Goal: Task Accomplishment & Management: Manage account settings

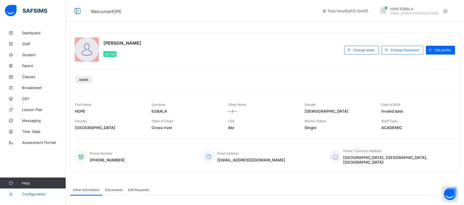
click at [37, 195] on span "Configuration" at bounding box center [44, 194] width 44 height 4
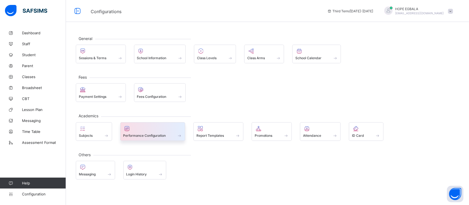
click at [150, 136] on span "Performance Configuration" at bounding box center [144, 136] width 43 height 4
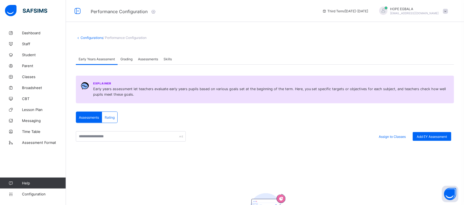
click at [127, 61] on div "Grading" at bounding box center [127, 59] width 18 height 11
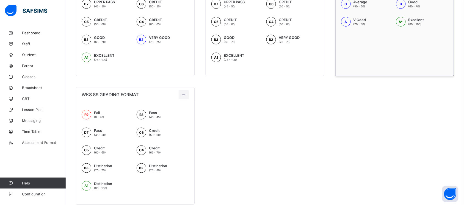
scroll to position [181, 0]
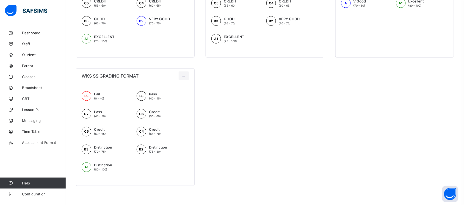
click at [284, 93] on div "WKS WAEC GRADING FORMAT F9 FAIL (0 - 40) E8 LOWER PASS (40 - 45) D7 UPPER PASS …" at bounding box center [265, 63] width 378 height 247
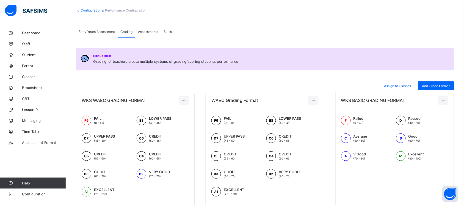
scroll to position [41, 0]
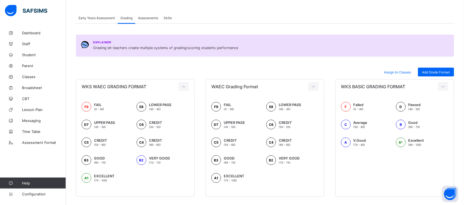
click at [151, 21] on div "Assessments" at bounding box center [148, 17] width 26 height 11
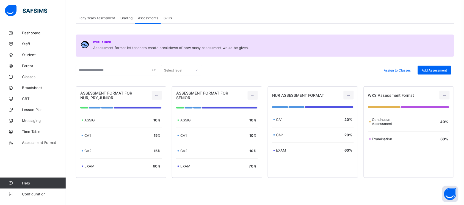
click at [129, 19] on div "Grading" at bounding box center [127, 17] width 18 height 11
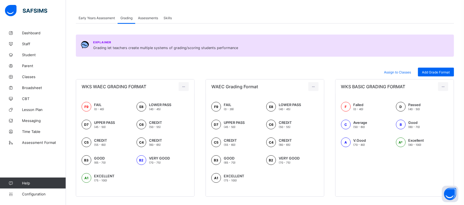
click at [102, 18] on span "Early Years Assessment" at bounding box center [97, 18] width 36 height 4
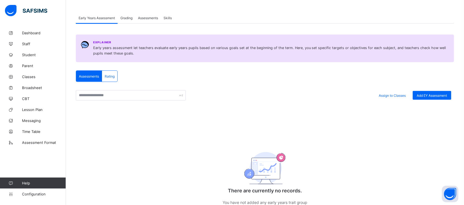
click at [127, 20] on div "Grading" at bounding box center [127, 17] width 18 height 11
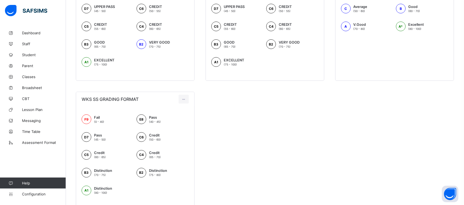
scroll to position [161, 0]
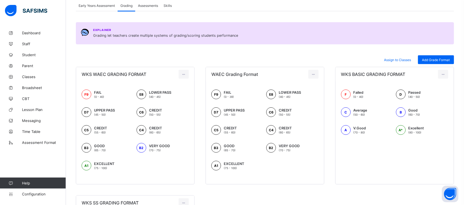
scroll to position [54, 0]
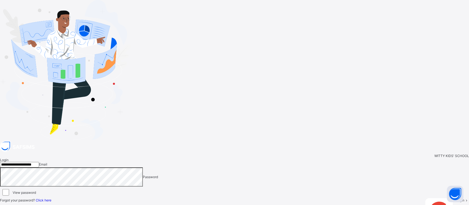
click at [463, 199] on span at bounding box center [466, 201] width 5 height 4
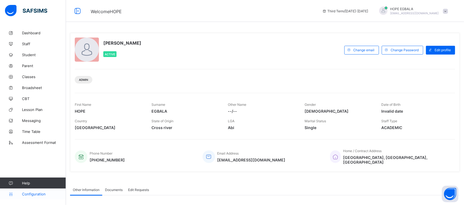
click at [23, 196] on span "Configuration" at bounding box center [44, 194] width 44 height 4
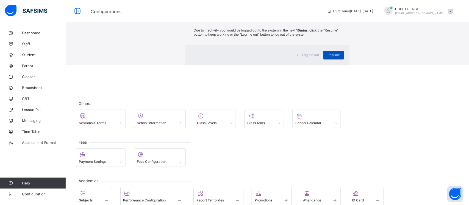
click at [323, 60] on div "Resume" at bounding box center [333, 55] width 21 height 9
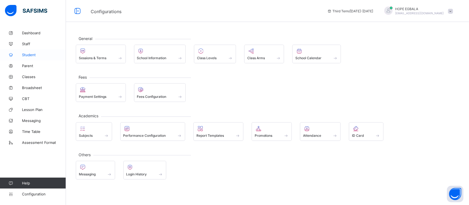
click at [33, 55] on span "Student" at bounding box center [44, 55] width 44 height 4
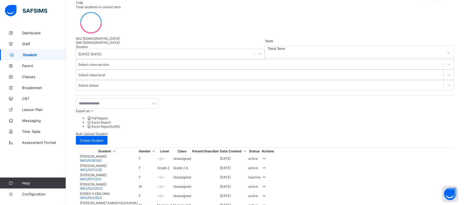
scroll to position [84, 0]
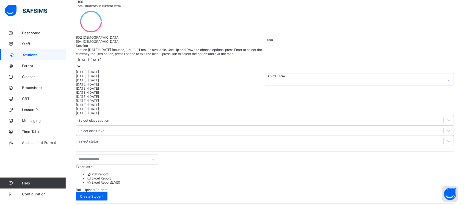
click at [101, 58] on div "[DATE]-[DATE]" at bounding box center [89, 60] width 23 height 4
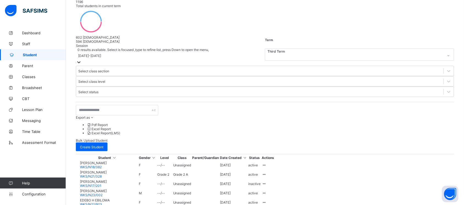
click at [101, 54] on div "[DATE]-[DATE]" at bounding box center [89, 56] width 23 height 4
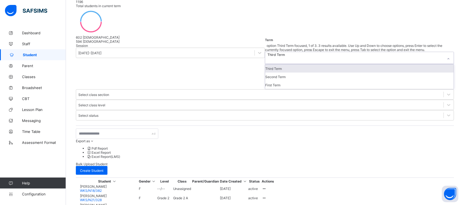
click at [444, 55] on div at bounding box center [448, 59] width 9 height 9
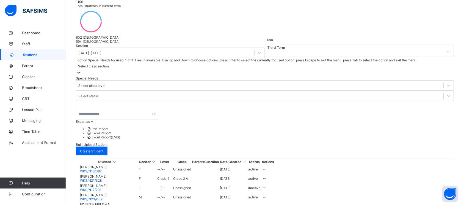
click at [109, 64] on div "Select class section" at bounding box center [93, 66] width 31 height 4
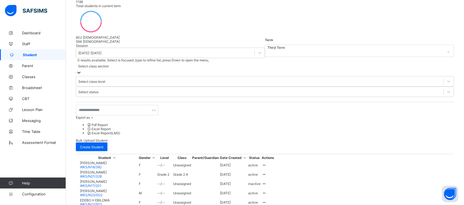
click at [109, 64] on div "Select class section" at bounding box center [93, 66] width 31 height 4
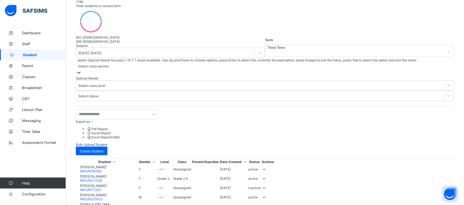
click at [197, 62] on div "Select class section" at bounding box center [265, 66] width 378 height 8
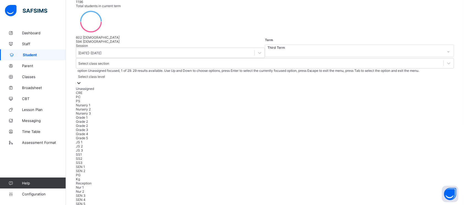
click at [105, 75] on div "Select class level" at bounding box center [91, 77] width 27 height 4
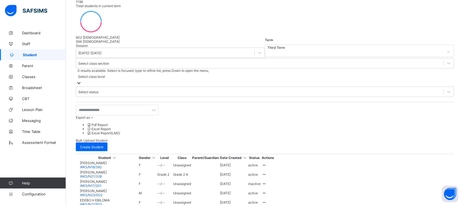
click at [105, 75] on div "Select class level" at bounding box center [91, 77] width 27 height 4
click at [444, 87] on div at bounding box center [449, 92] width 10 height 10
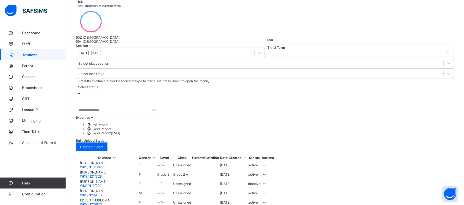
click at [82, 91] on div at bounding box center [78, 94] width 5 height 6
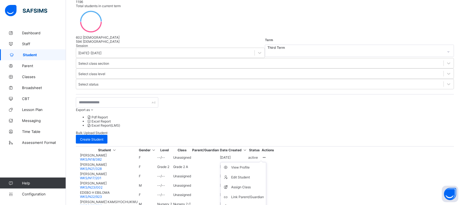
click at [266, 156] on icon at bounding box center [264, 158] width 5 height 4
